Goal: Register for event/course

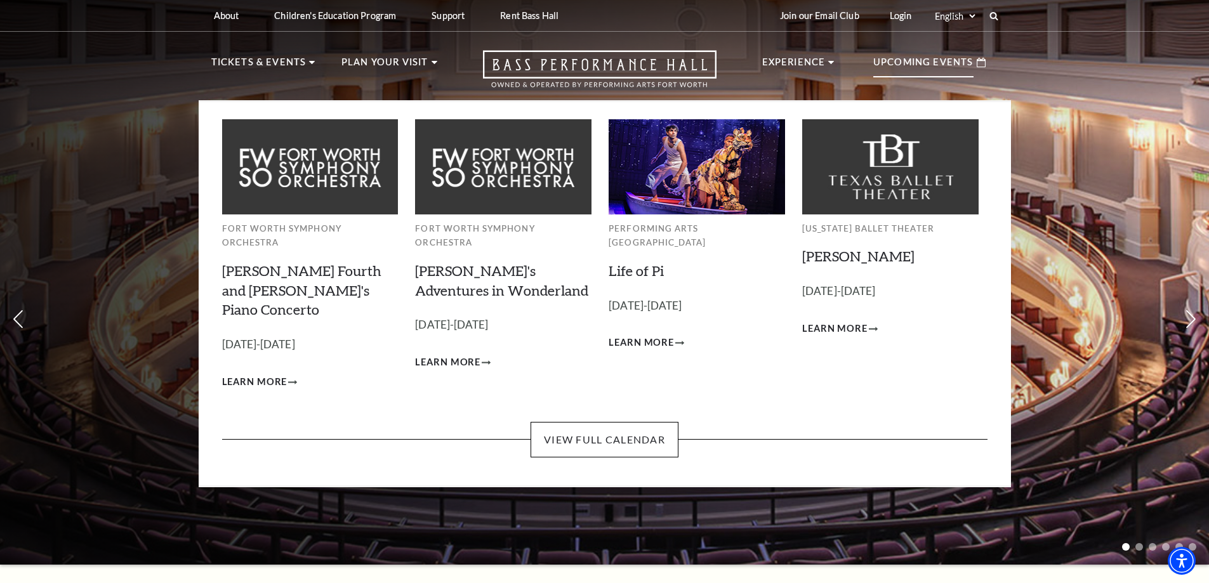
click at [893, 61] on p "Upcoming Events" at bounding box center [923, 66] width 100 height 23
click at [559, 422] on link "View Full Calendar" at bounding box center [605, 440] width 148 height 36
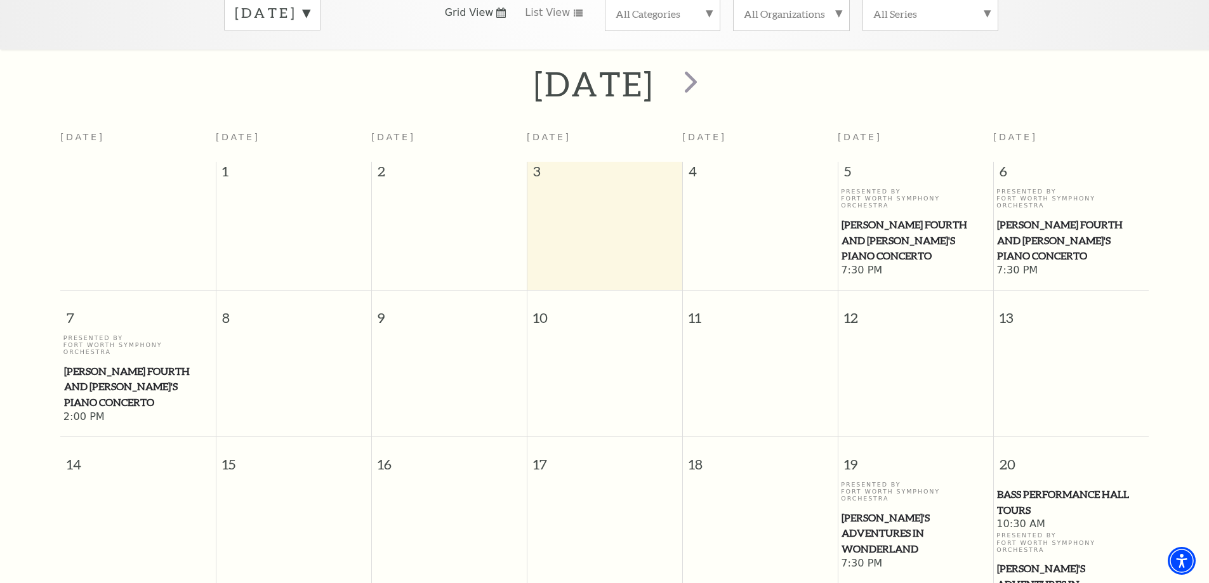
scroll to position [112, 0]
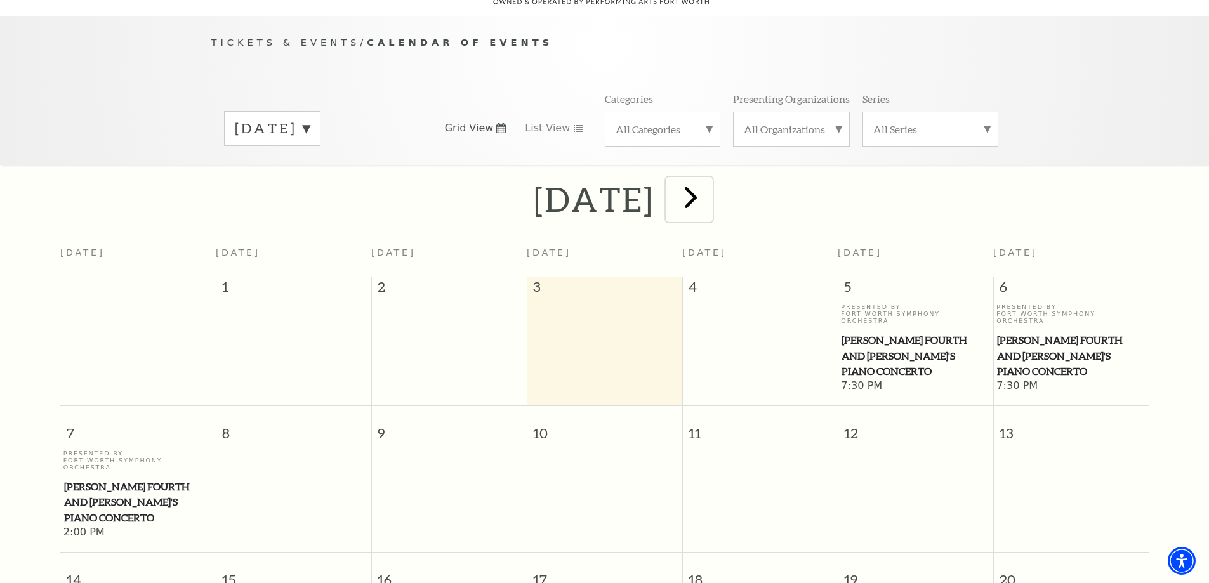
click at [709, 179] on span "next" at bounding box center [691, 197] width 36 height 36
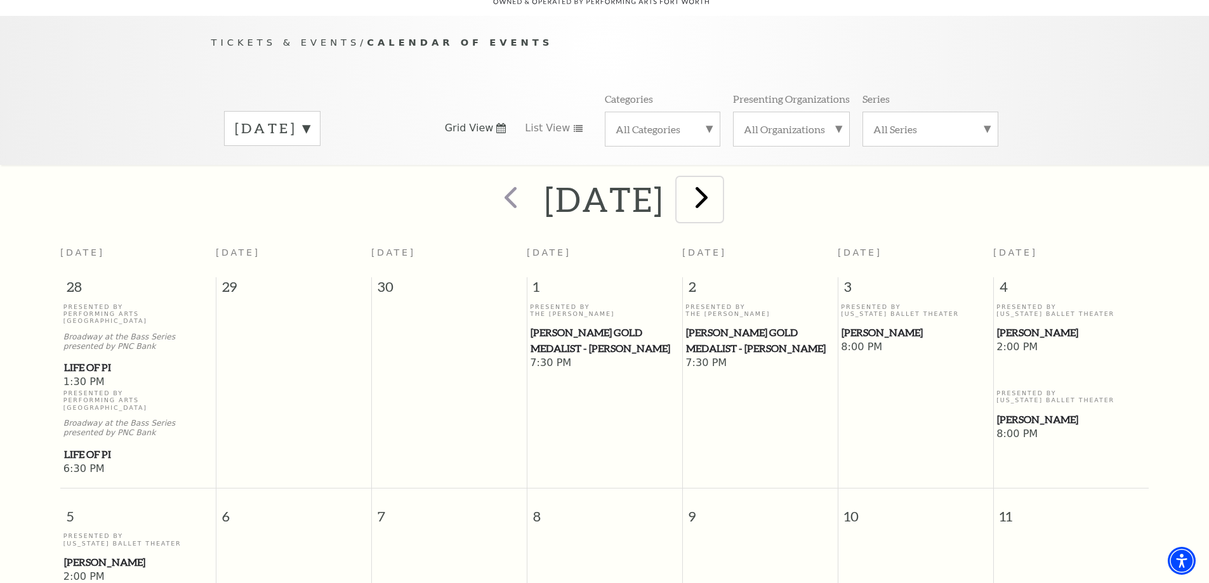
click at [720, 187] on span "next" at bounding box center [702, 197] width 36 height 36
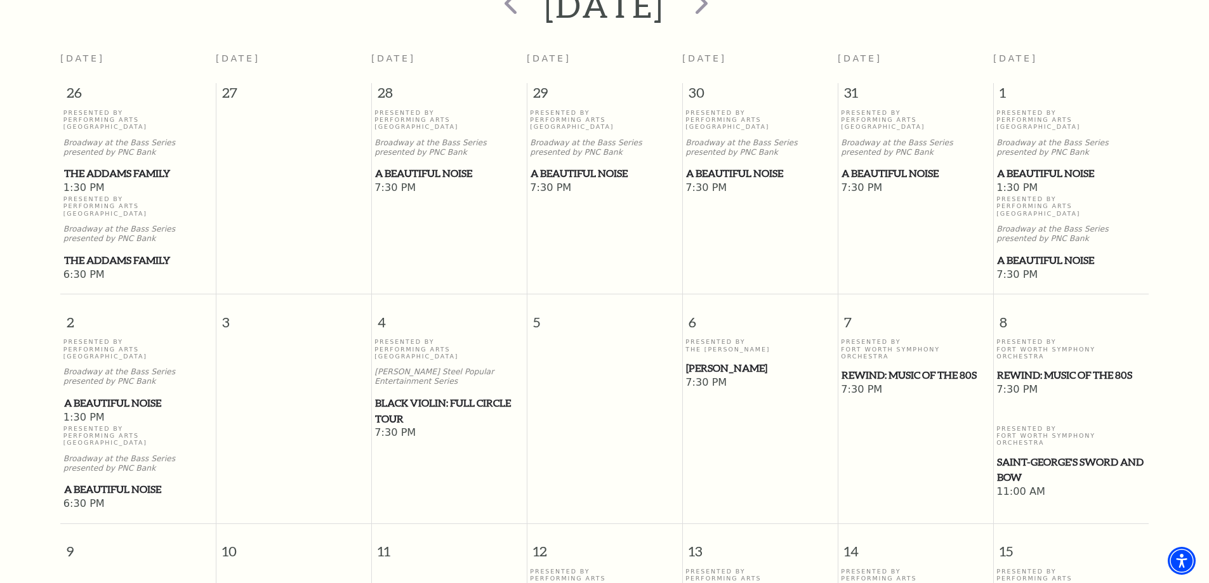
scroll to position [366, 0]
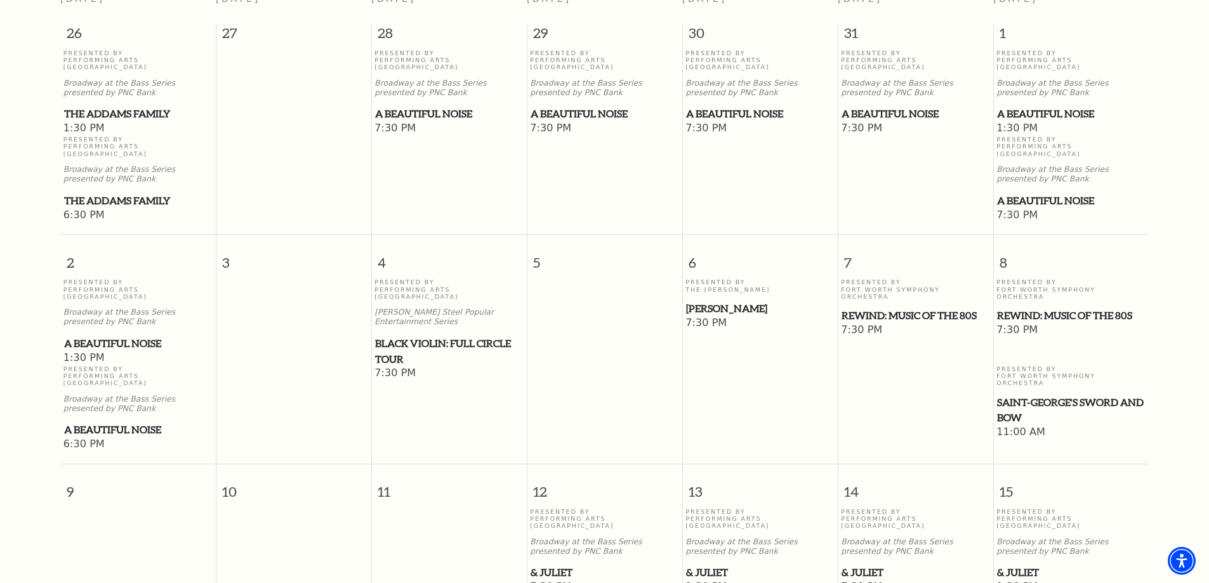
click at [1035, 308] on span "REWIND: Music of the 80s" at bounding box center [1071, 316] width 148 height 16
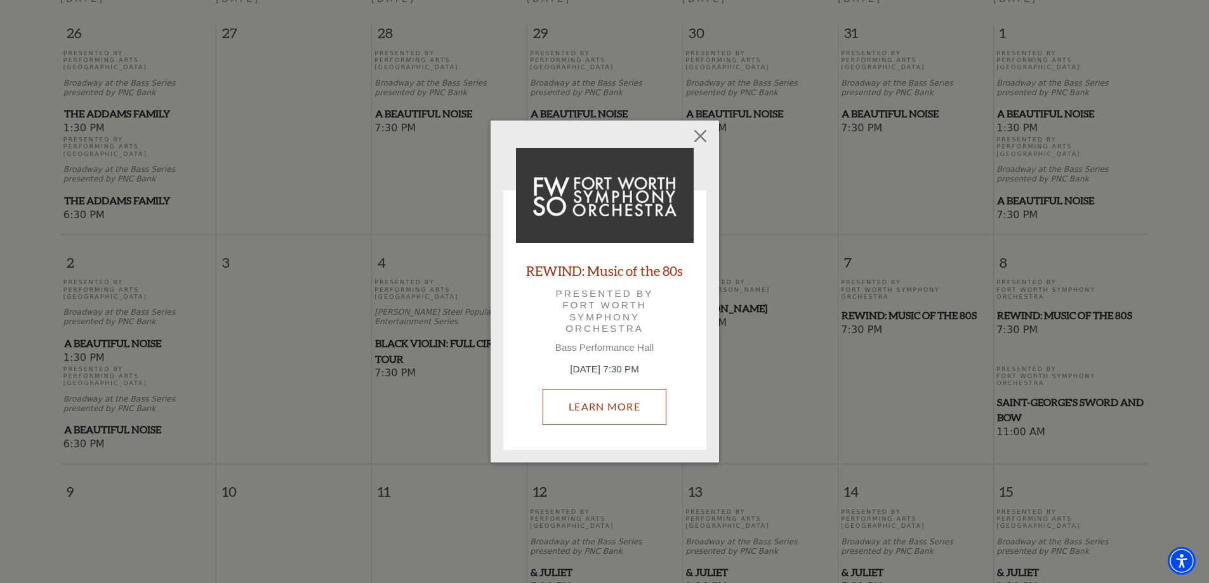
click at [609, 415] on link "Learn More" at bounding box center [605, 407] width 124 height 36
